Goal: Information Seeking & Learning: Stay updated

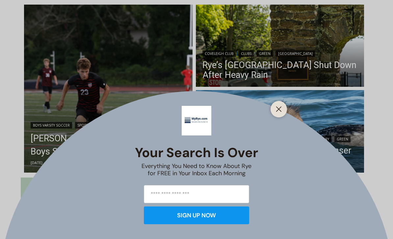
scroll to position [180, 0]
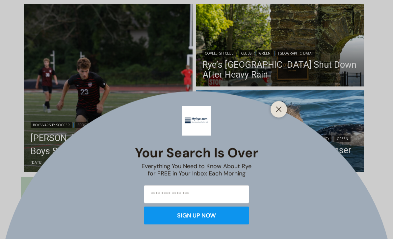
click at [281, 112] on line "Close" at bounding box center [278, 109] width 5 height 5
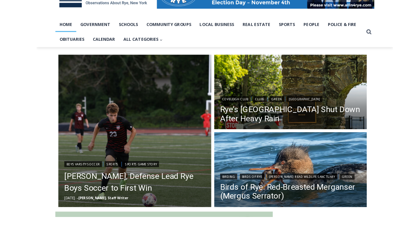
scroll to position [179, 0]
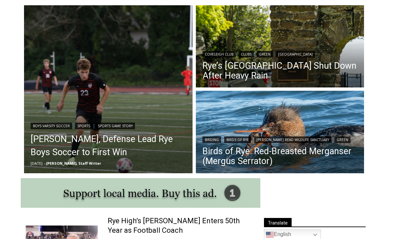
click at [306, 123] on img "Read More Birds of Rye: Red-Breasted Merganser (Mergus Serrator)" at bounding box center [280, 133] width 168 height 84
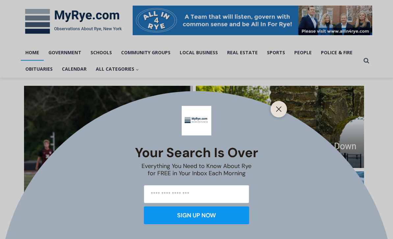
scroll to position [98, 0]
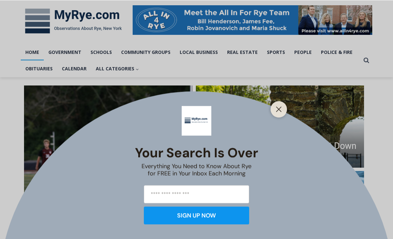
click at [279, 112] on line "Close" at bounding box center [278, 109] width 5 height 5
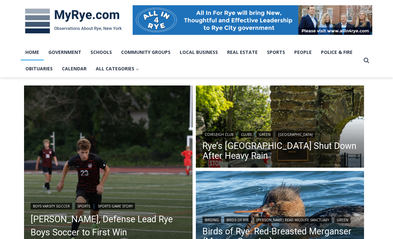
click at [335, 53] on link "Police & Fire" at bounding box center [336, 52] width 41 height 16
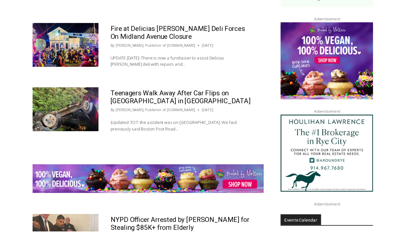
scroll to position [735, 0]
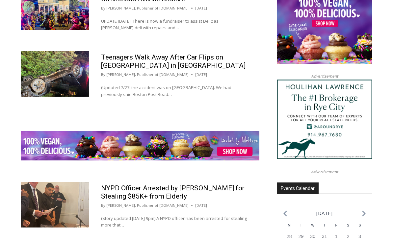
click at [127, 69] on link "Teenagers Walk Away After Car Flips on [GEOGRAPHIC_DATA] in [GEOGRAPHIC_DATA]" at bounding box center [173, 61] width 144 height 16
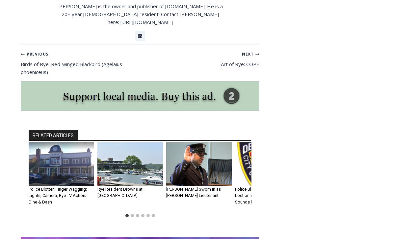
scroll to position [1413, 0]
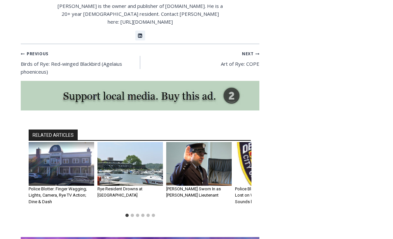
click at [132, 142] on img "2 of 6" at bounding box center [129, 164] width 65 height 44
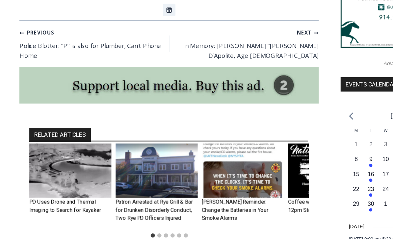
scroll to position [673, 0]
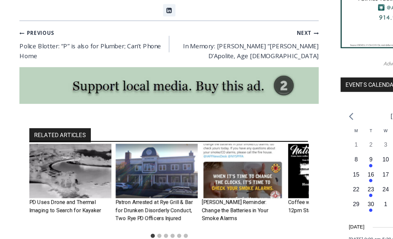
click at [135, 116] on img "2 of 6" at bounding box center [129, 137] width 65 height 44
click at [127, 159] on link "Patron Arrested at Rye Grill & Bar for Drunken Disorderly Conduct, Two Rye PD O…" at bounding box center [128, 168] width 62 height 18
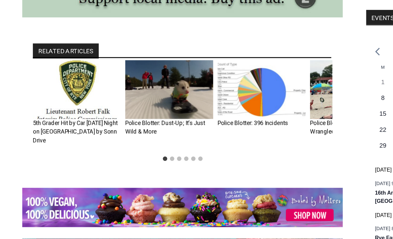
scroll to position [685, 0]
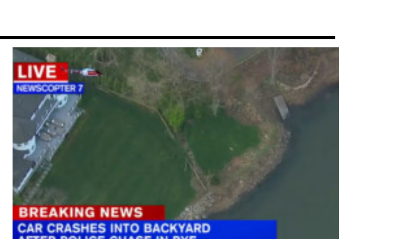
click at [186, 132] on link "Car Crashes into Milton Point Backyard After Rye PD Chase" at bounding box center [218, 141] width 64 height 18
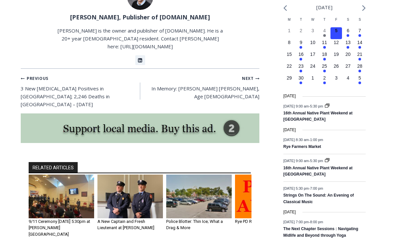
scroll to position [772, 0]
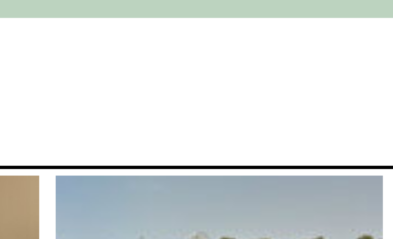
click at [101, 205] on link "Police Blotter: Thin Ice; What a Drag & More" at bounding box center [129, 211] width 57 height 12
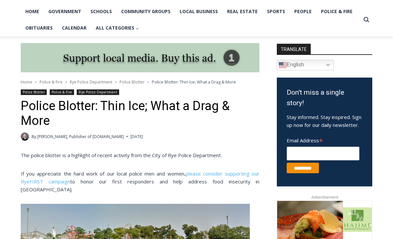
scroll to position [131, 0]
